Goal: Information Seeking & Learning: Learn about a topic

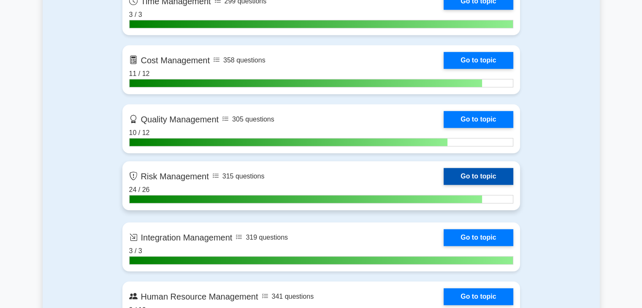
scroll to position [717, 0]
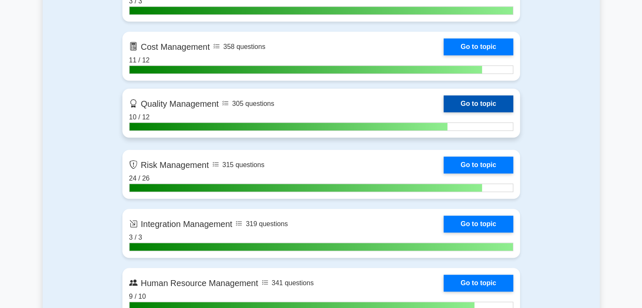
click at [444, 96] on link "Go to topic" at bounding box center [478, 103] width 69 height 17
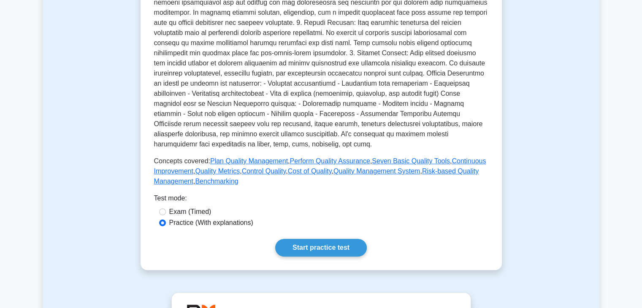
scroll to position [338, 0]
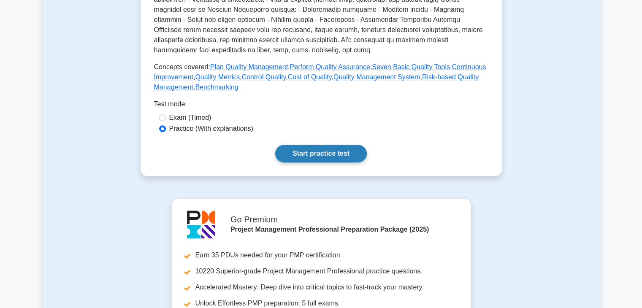
click at [318, 149] on link "Start practice test" at bounding box center [321, 154] width 92 height 18
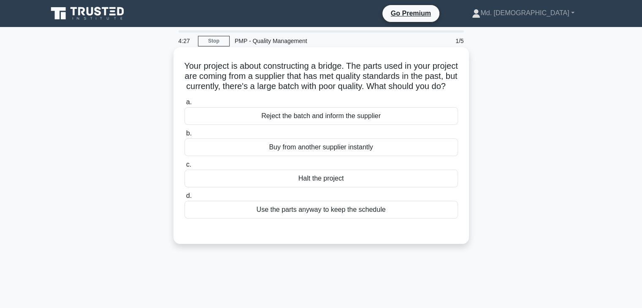
click at [357, 125] on div "Reject the batch and inform the supplier" at bounding box center [320, 116] width 273 height 18
click at [184, 105] on input "a. Reject the batch and inform the supplier" at bounding box center [184, 102] width 0 height 5
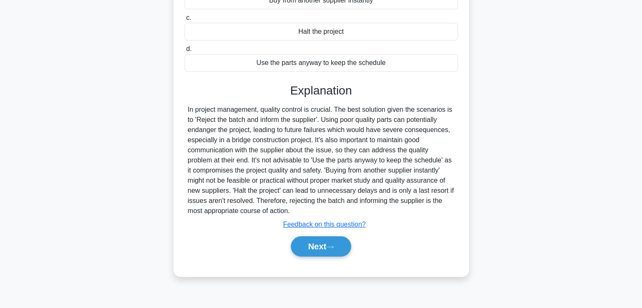
scroll to position [148, 0]
click at [324, 255] on button "Next" at bounding box center [321, 246] width 60 height 20
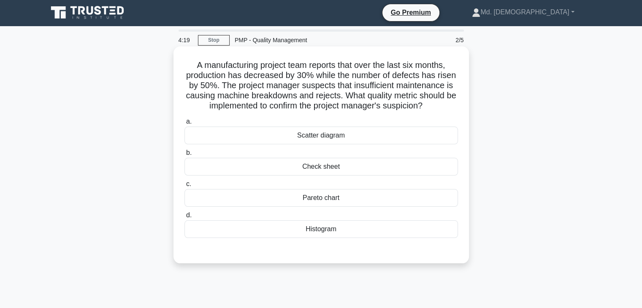
scroll to position [0, 0]
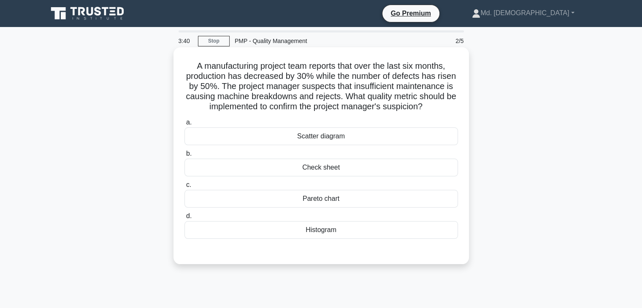
click at [311, 198] on div "Pareto chart" at bounding box center [320, 199] width 273 height 18
click at [184, 188] on input "c. Pareto chart" at bounding box center [184, 184] width 0 height 5
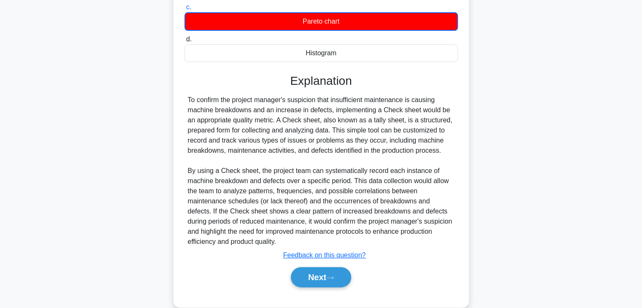
scroll to position [192, 0]
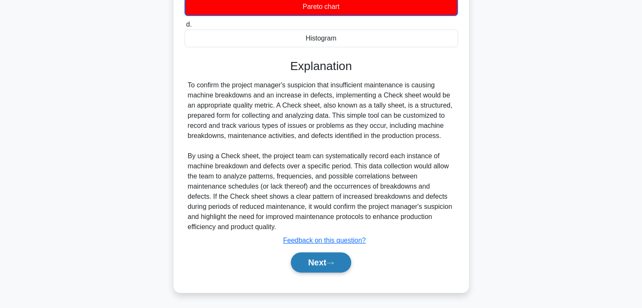
click at [307, 259] on button "Next" at bounding box center [321, 262] width 60 height 20
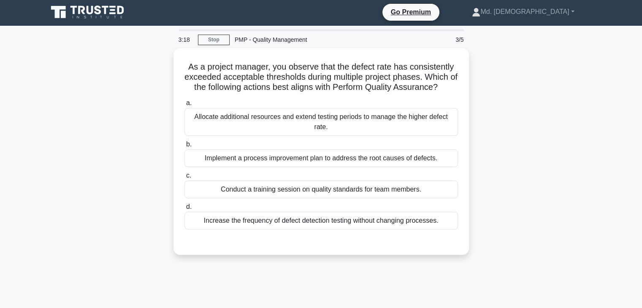
scroll to position [0, 0]
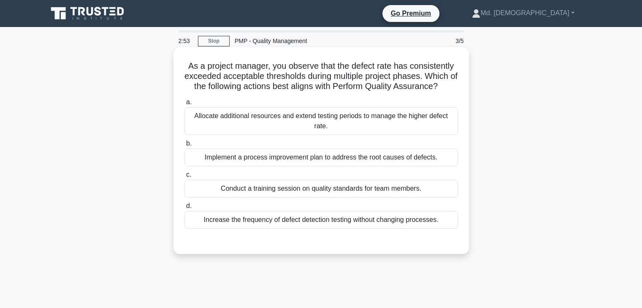
click at [416, 154] on div "Implement a process improvement plan to address the root causes of defects." at bounding box center [320, 158] width 273 height 18
click at [184, 146] on input "b. Implement a process improvement plan to address the root causes of defects." at bounding box center [184, 143] width 0 height 5
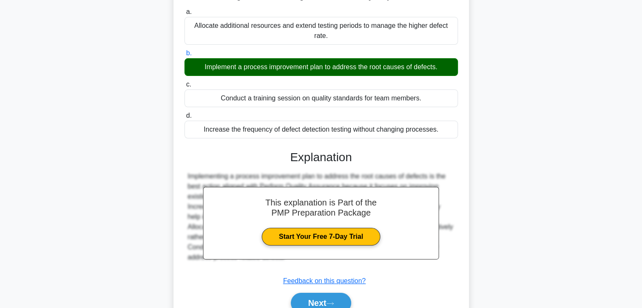
scroll to position [148, 0]
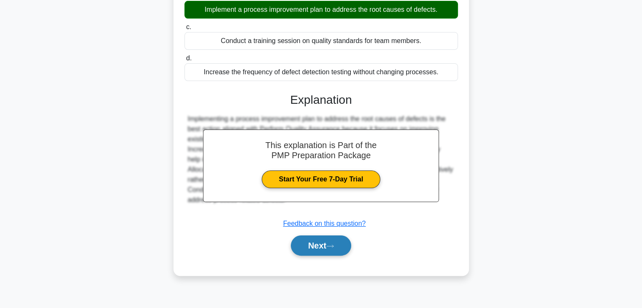
click at [304, 238] on button "Next" at bounding box center [321, 246] width 60 height 20
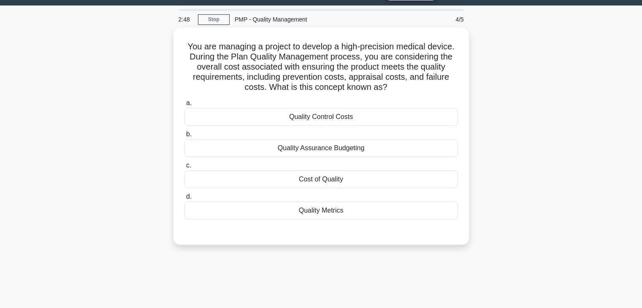
scroll to position [0, 0]
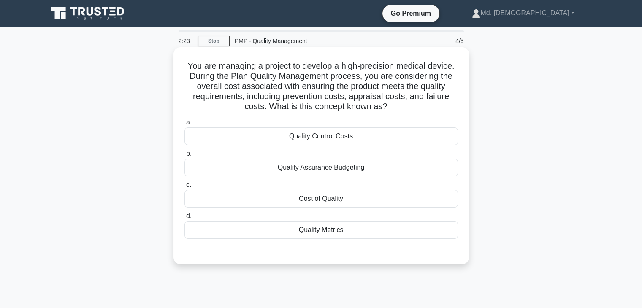
click at [376, 196] on div "Cost of Quality" at bounding box center [320, 199] width 273 height 18
click at [184, 188] on input "c. Cost of Quality" at bounding box center [184, 184] width 0 height 5
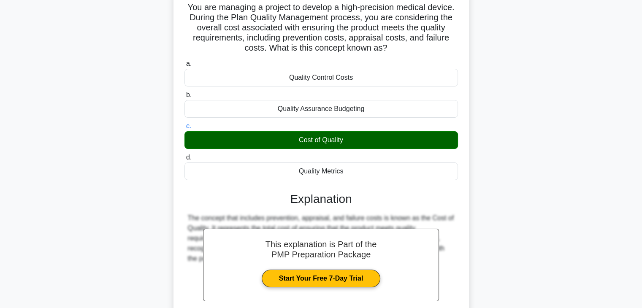
scroll to position [148, 0]
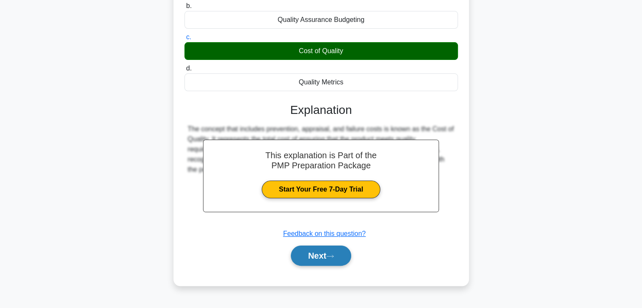
click at [319, 253] on button "Next" at bounding box center [321, 256] width 60 height 20
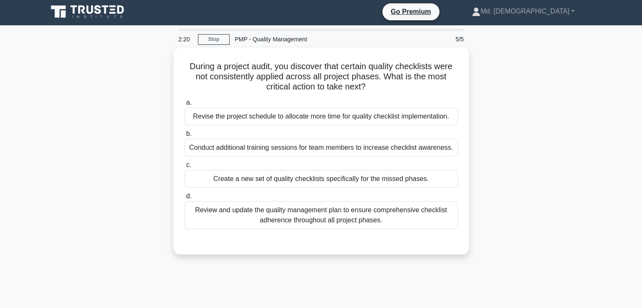
scroll to position [0, 0]
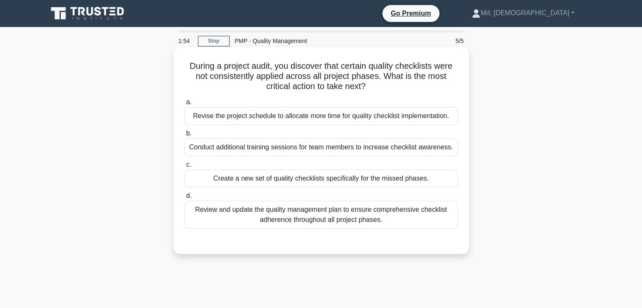
click at [396, 224] on div "Review and update the quality management plan to ensure comprehensive checklist…" at bounding box center [320, 215] width 273 height 28
click at [184, 199] on input "d. Review and update the quality management plan to ensure comprehensive checkl…" at bounding box center [184, 195] width 0 height 5
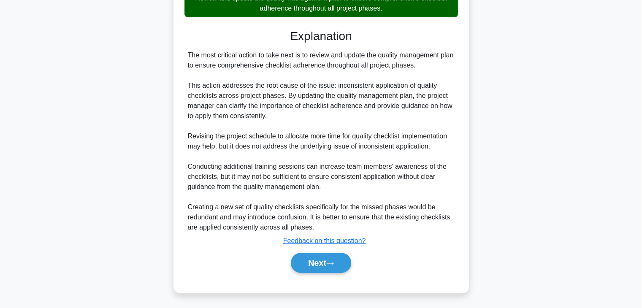
scroll to position [212, 0]
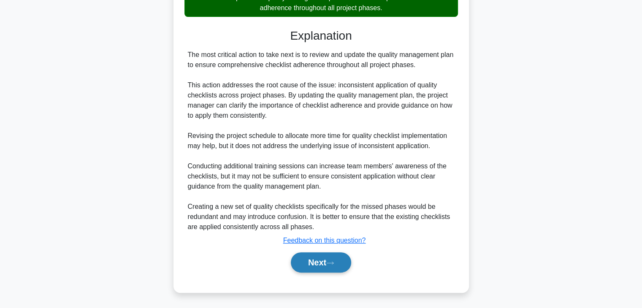
click at [302, 264] on button "Next" at bounding box center [321, 262] width 60 height 20
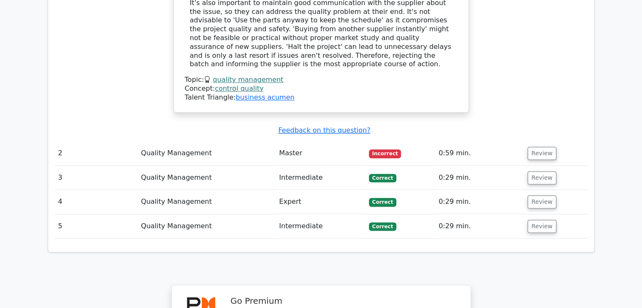
scroll to position [971, 0]
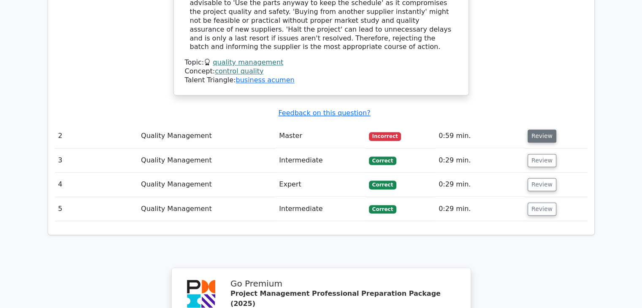
click at [539, 130] on button "Review" at bounding box center [542, 136] width 29 height 13
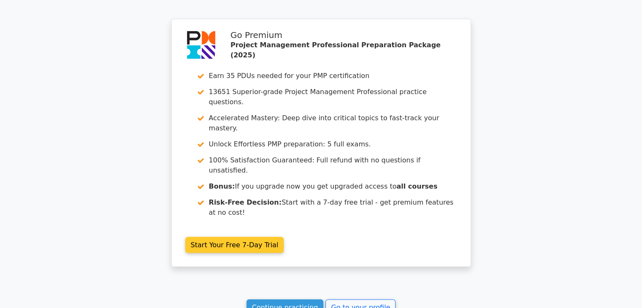
scroll to position [1685, 0]
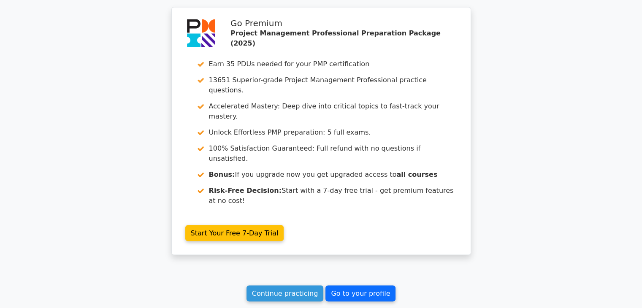
click at [370, 286] on link "Go to your profile" at bounding box center [360, 294] width 70 height 16
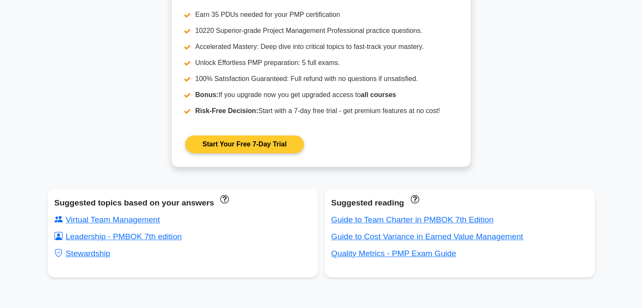
scroll to position [380, 0]
